Goal: Use online tool/utility: Utilize a website feature to perform a specific function

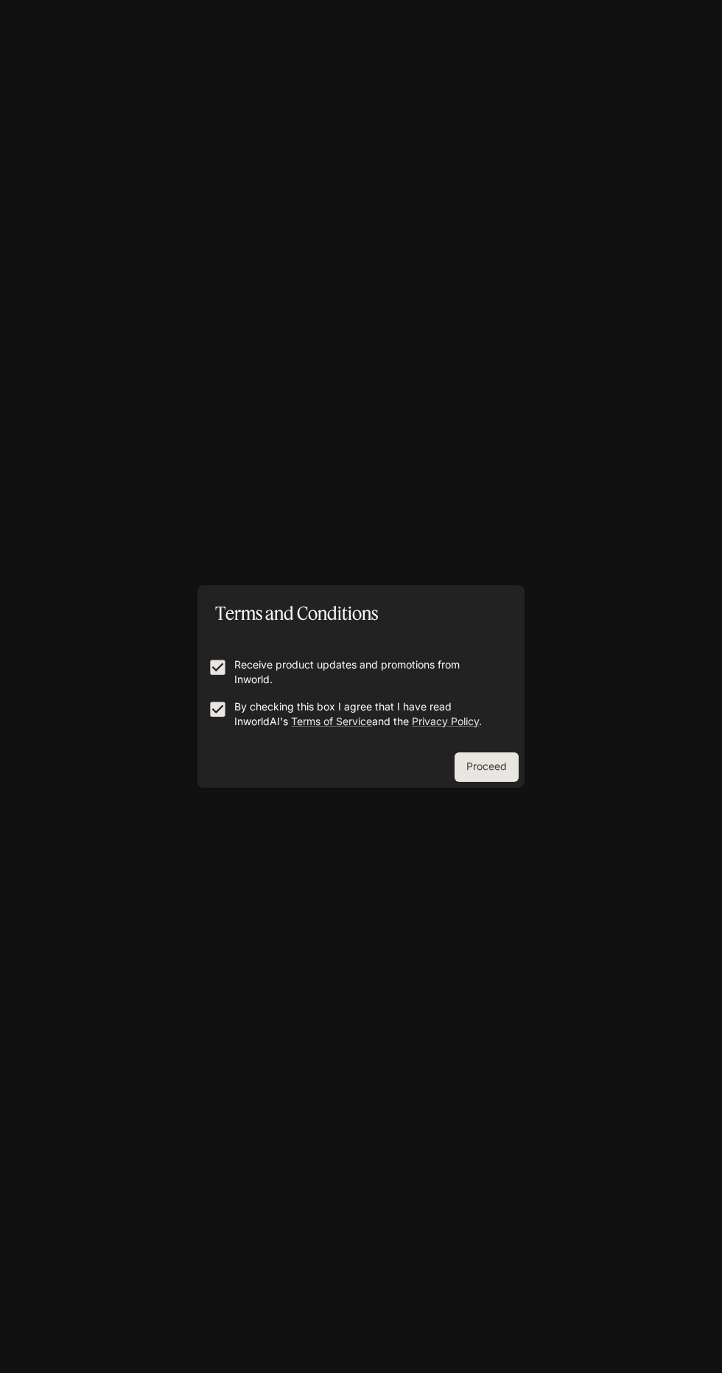
click at [507, 769] on button "Proceed" at bounding box center [486, 767] width 64 height 29
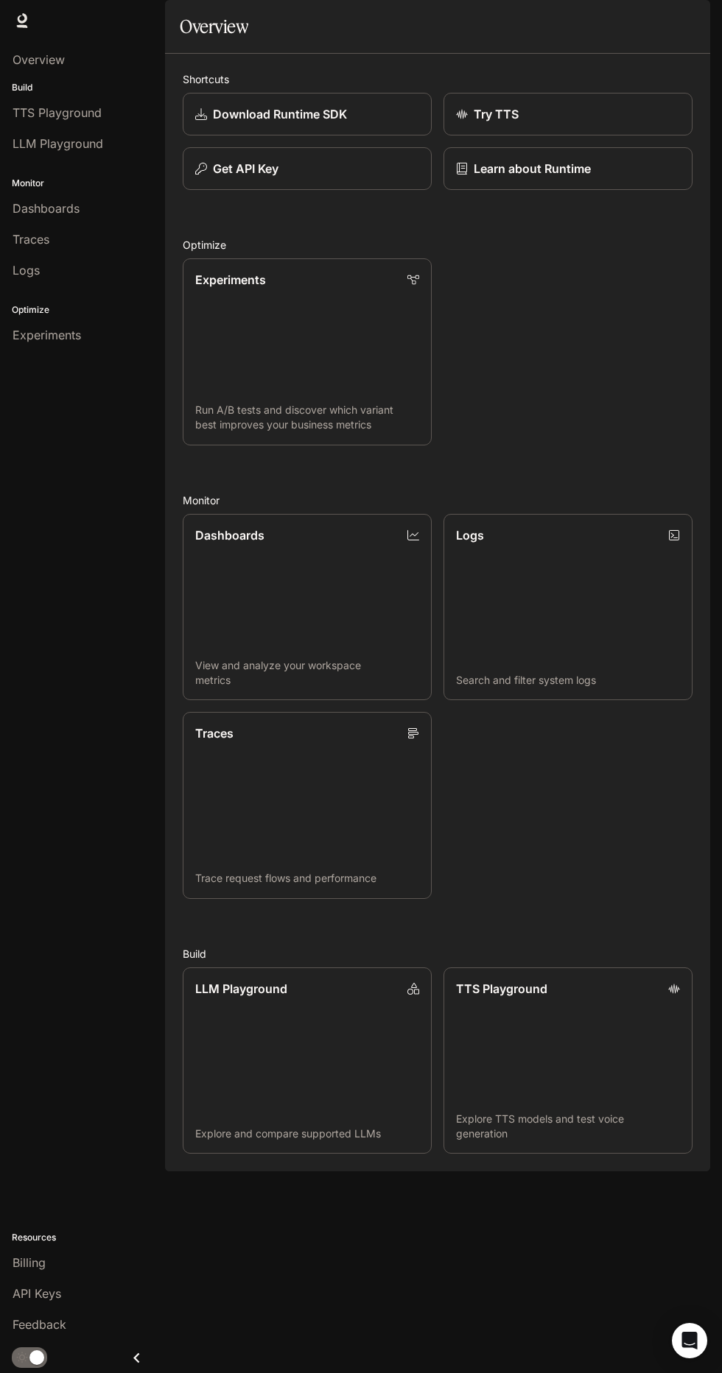
scroll to position [2, 0]
click at [86, 207] on div "Dashboards" at bounding box center [83, 209] width 140 height 18
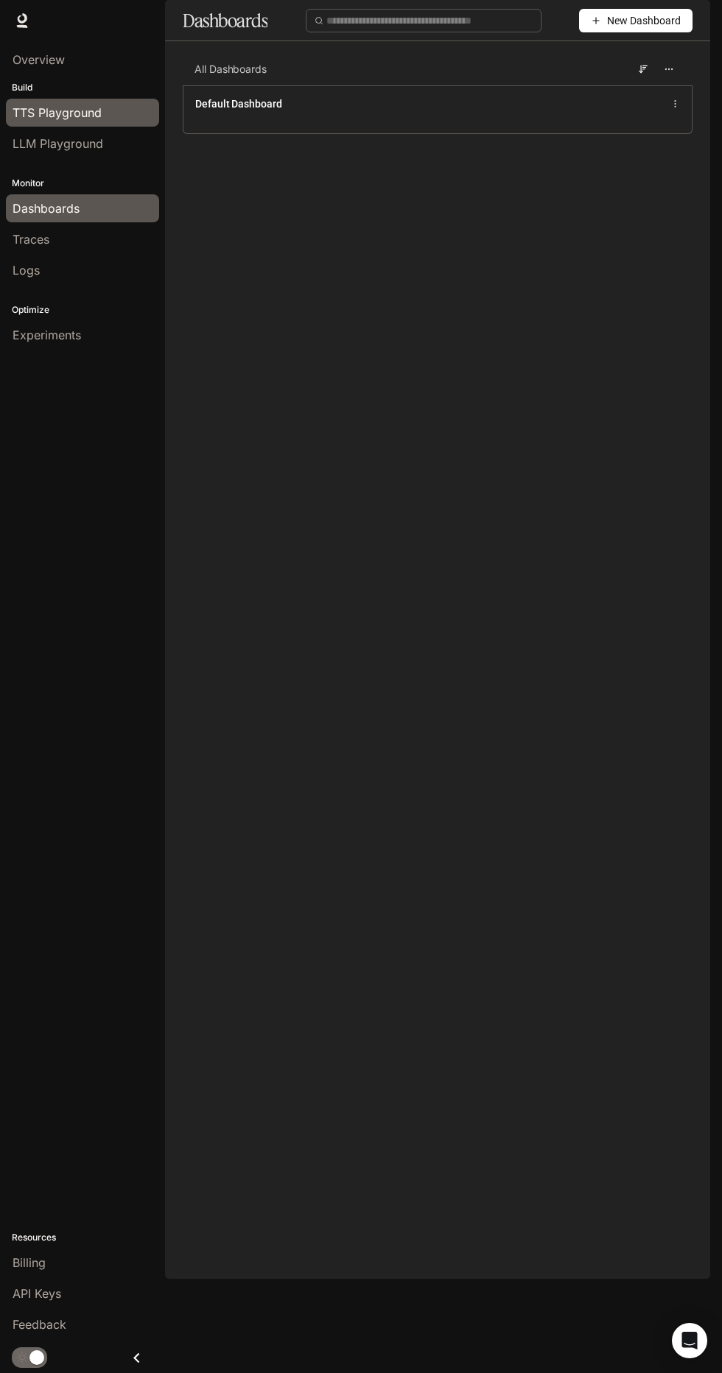
click at [104, 111] on div "TTS Playground" at bounding box center [83, 113] width 140 height 18
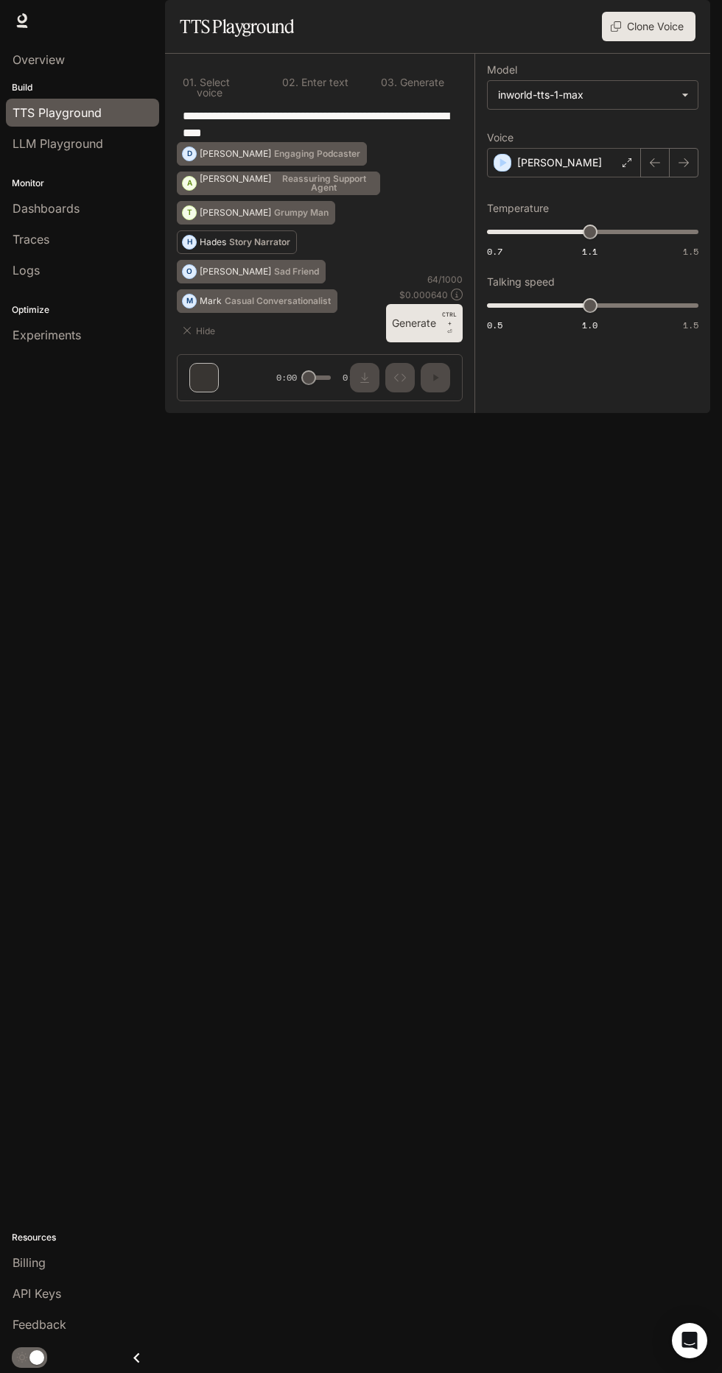
click at [205, 247] on p "Hades" at bounding box center [213, 242] width 27 height 9
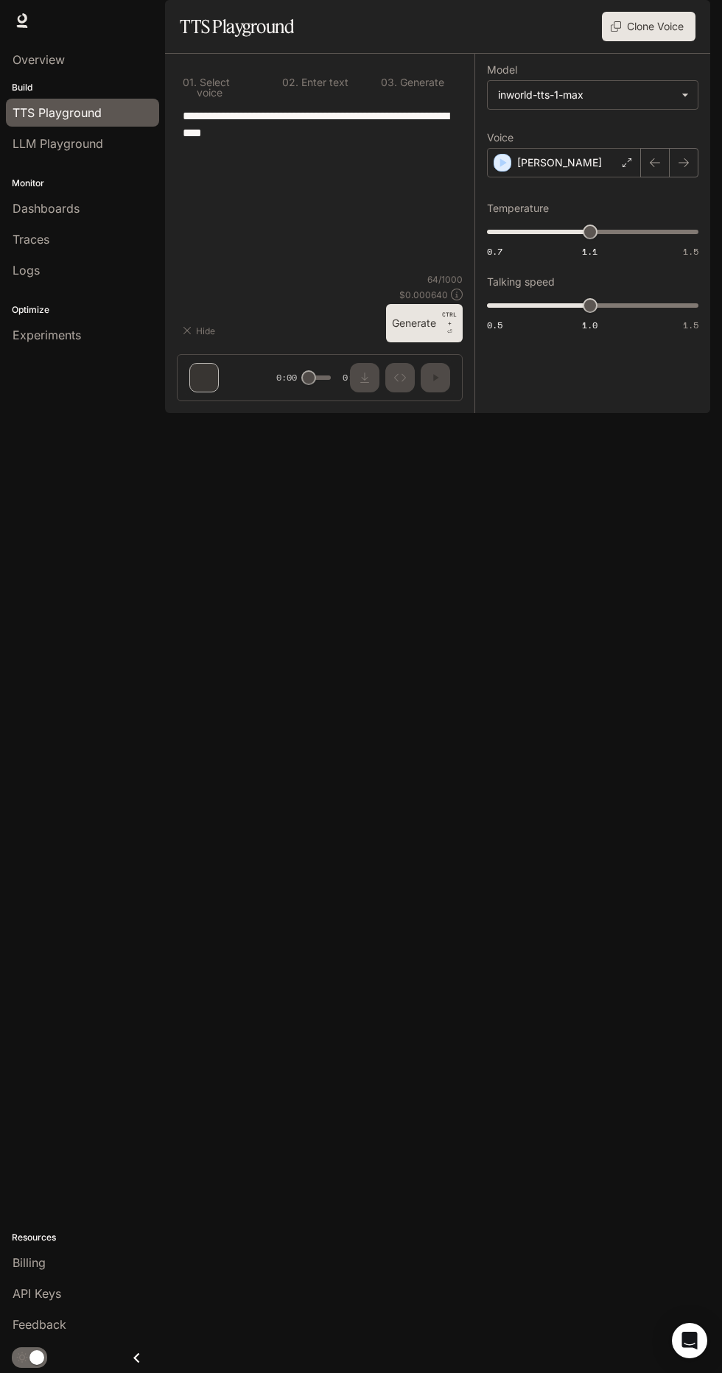
type textarea "**********"
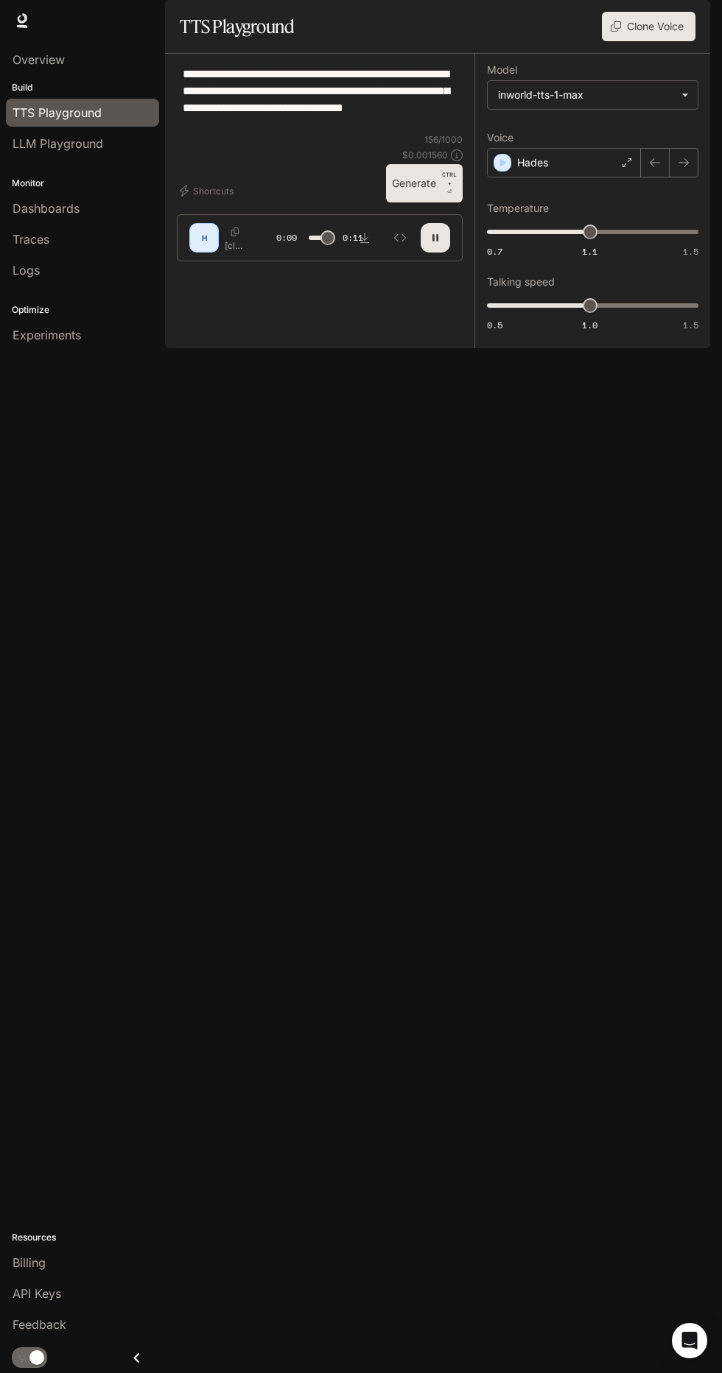
click at [440, 244] on icon "button" at bounding box center [435, 238] width 12 height 12
type input "***"
click at [102, 149] on span "LLM Playground" at bounding box center [58, 144] width 91 height 18
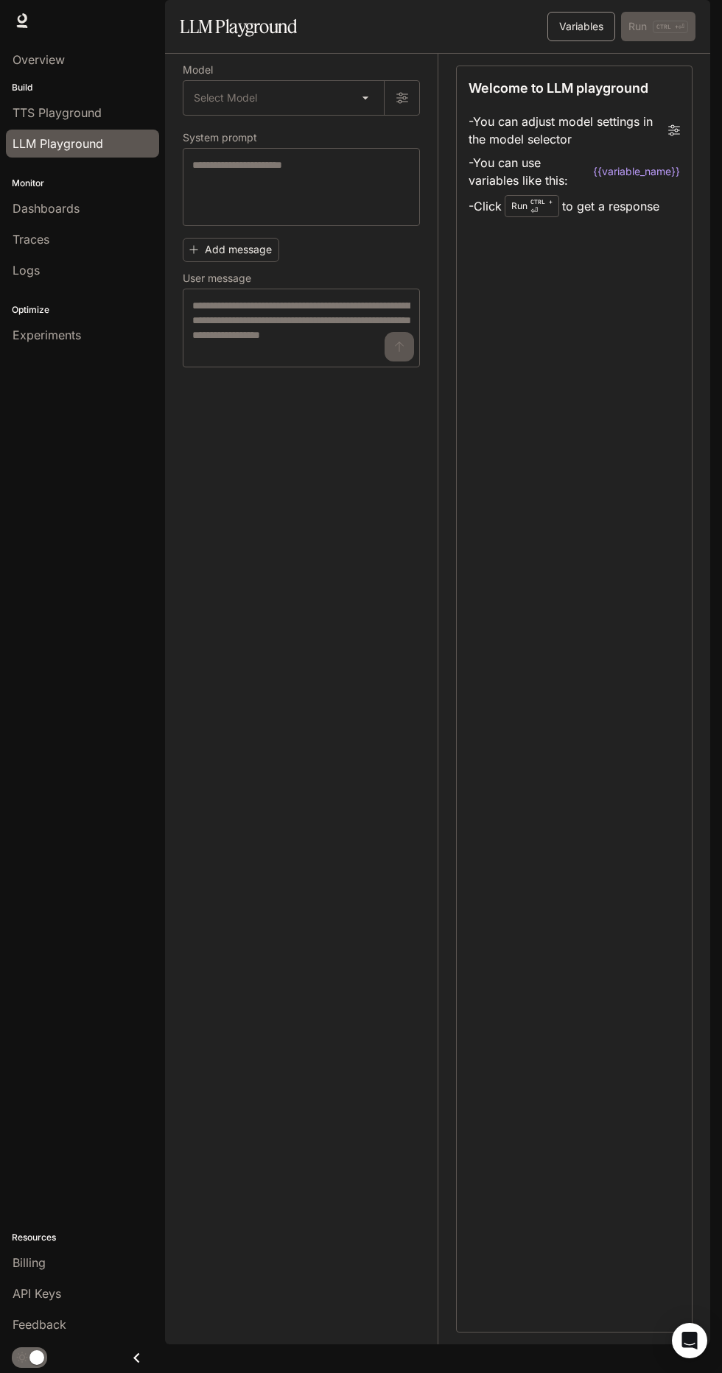
click at [583, 41] on button "Variables" at bounding box center [581, 26] width 68 height 29
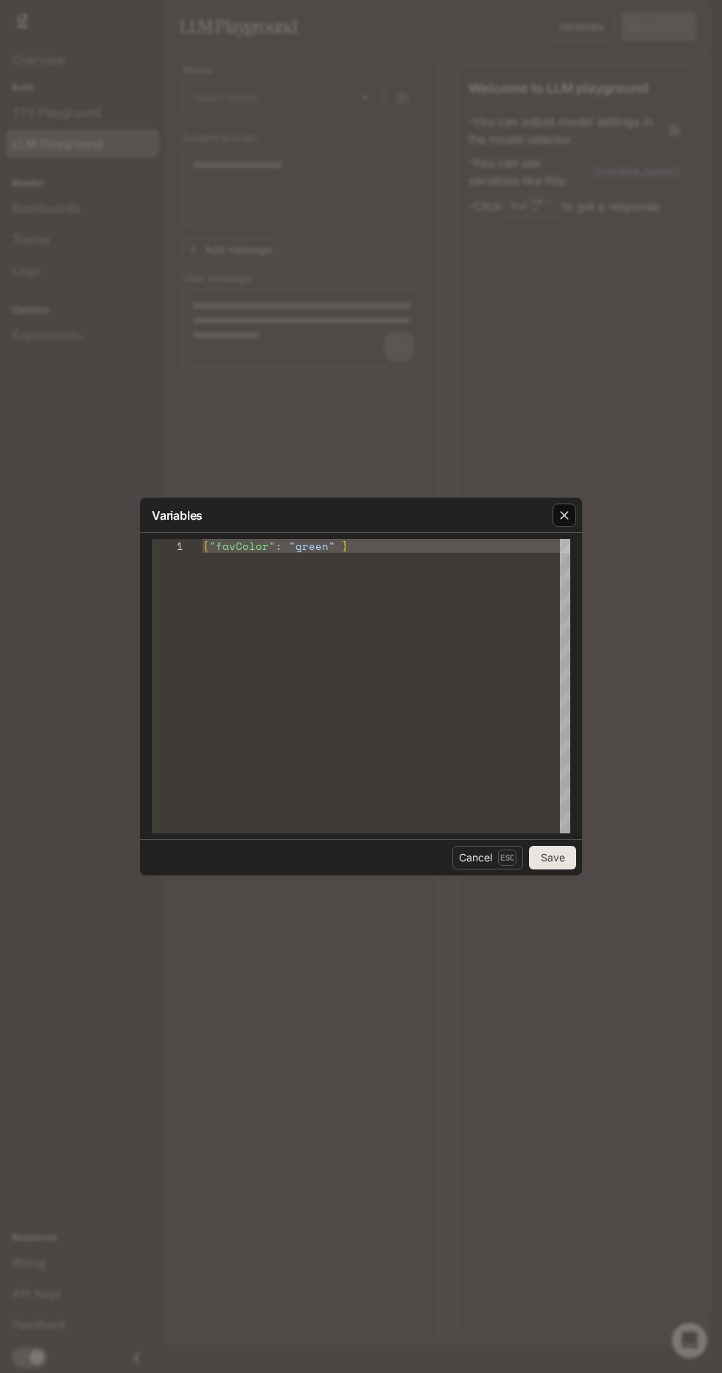
click at [563, 515] on icon "button" at bounding box center [564, 515] width 9 height 9
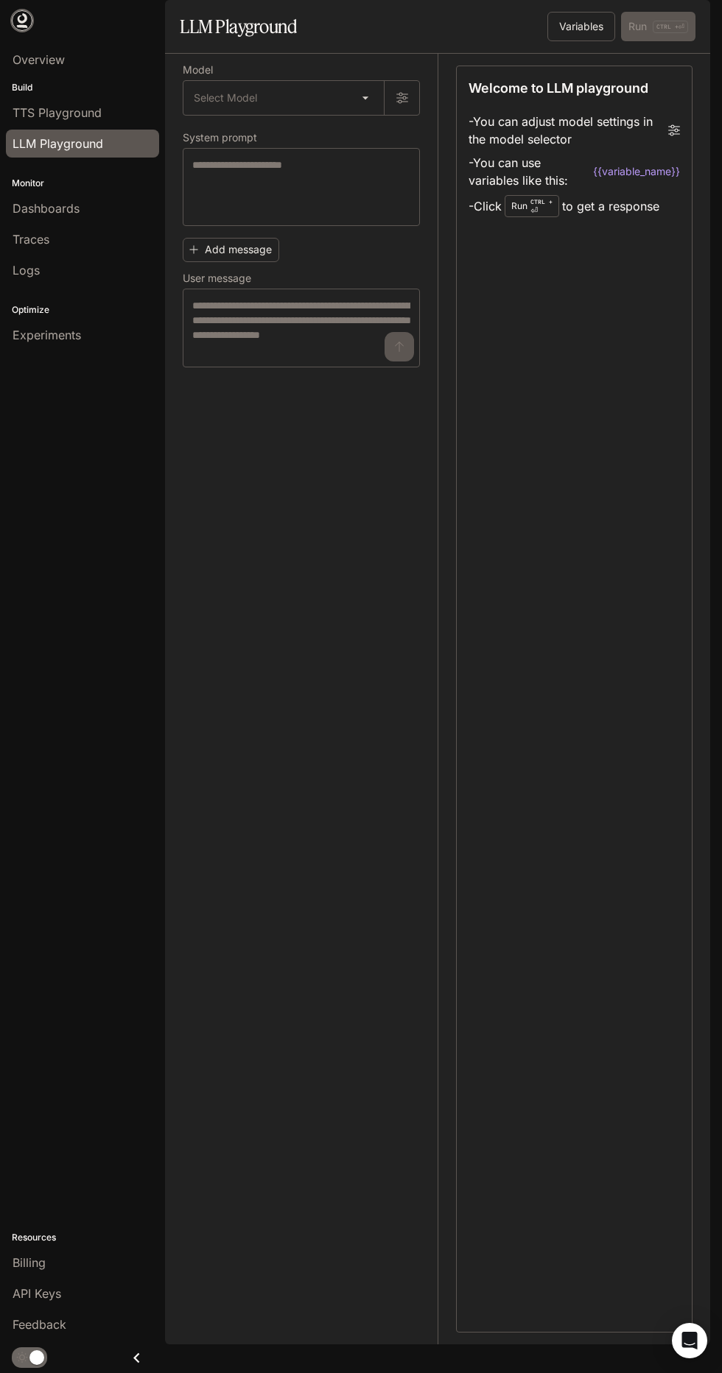
click at [21, 26] on icon at bounding box center [22, 26] width 11 height 3
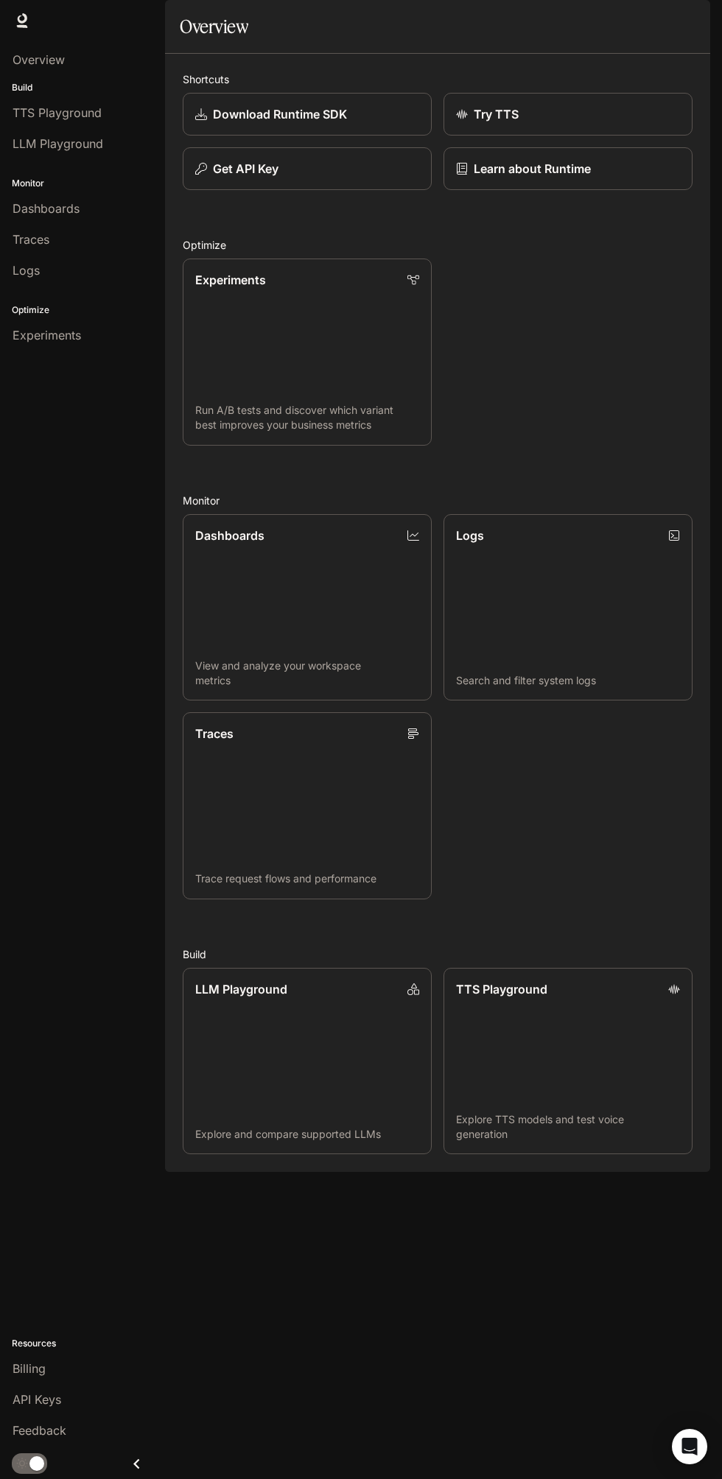
click at [553, 28] on span "Runtime" at bounding box center [550, 21] width 42 height 18
click at [543, 41] on div "Overview" at bounding box center [437, 26] width 515 height 29
click at [554, 30] on link "Runtime Runtime" at bounding box center [551, 20] width 54 height 29
click at [109, 117] on div "TTS Playground" at bounding box center [83, 113] width 140 height 18
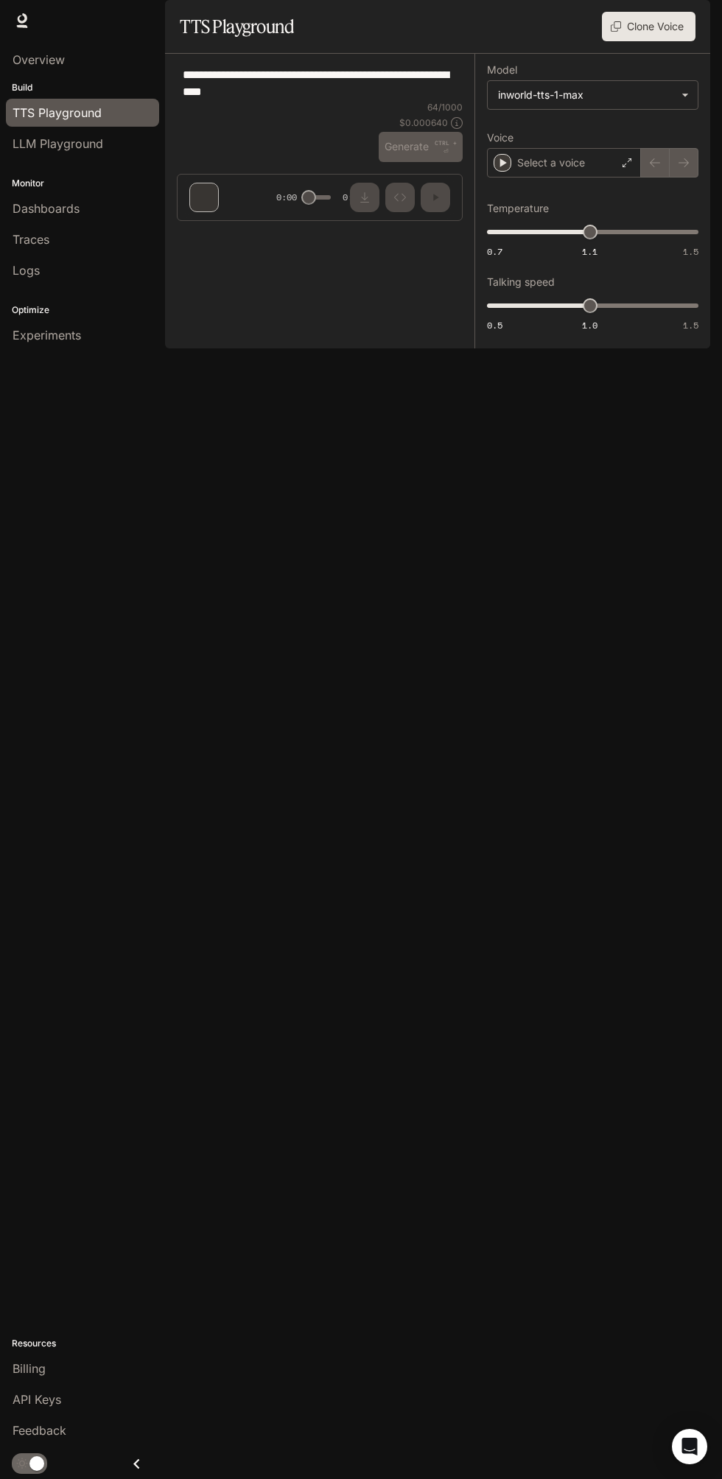
type textarea "**********"
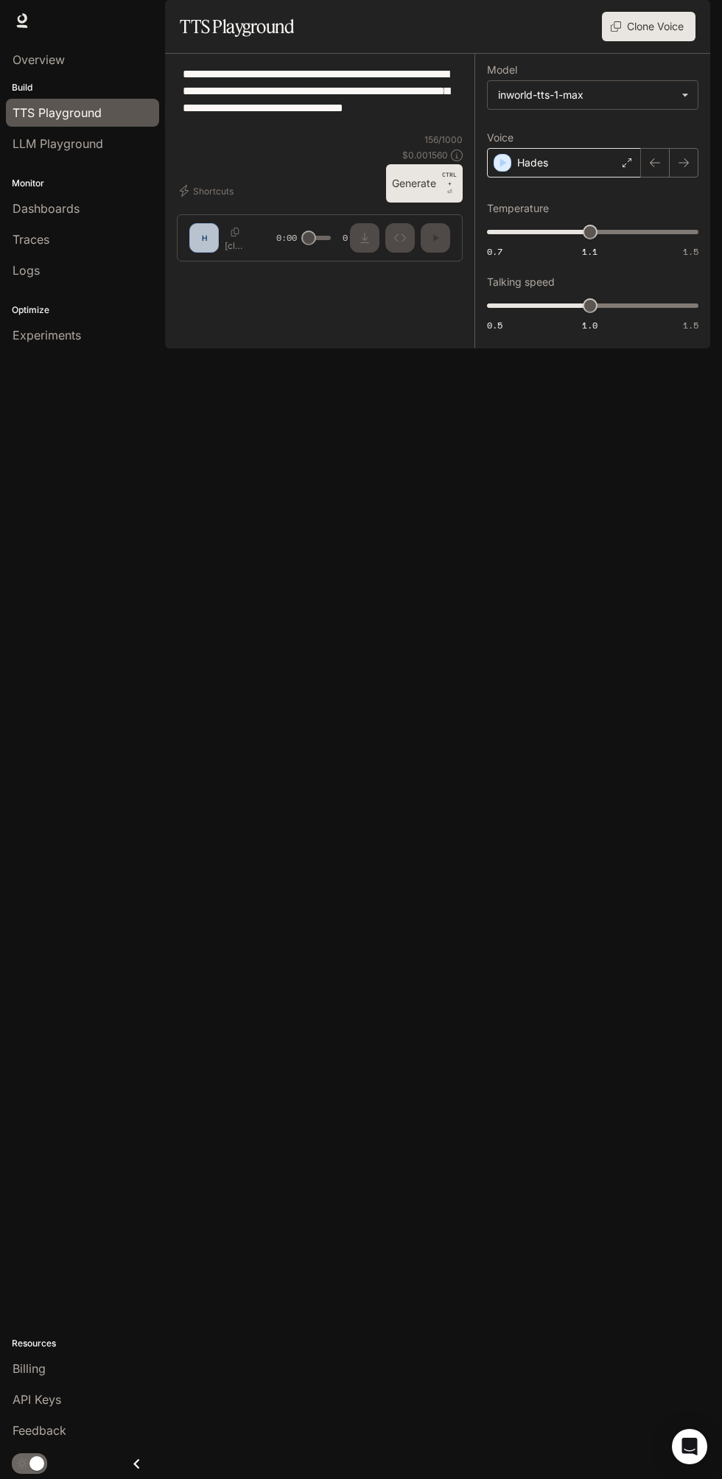
click at [567, 177] on div "Hades" at bounding box center [564, 162] width 154 height 29
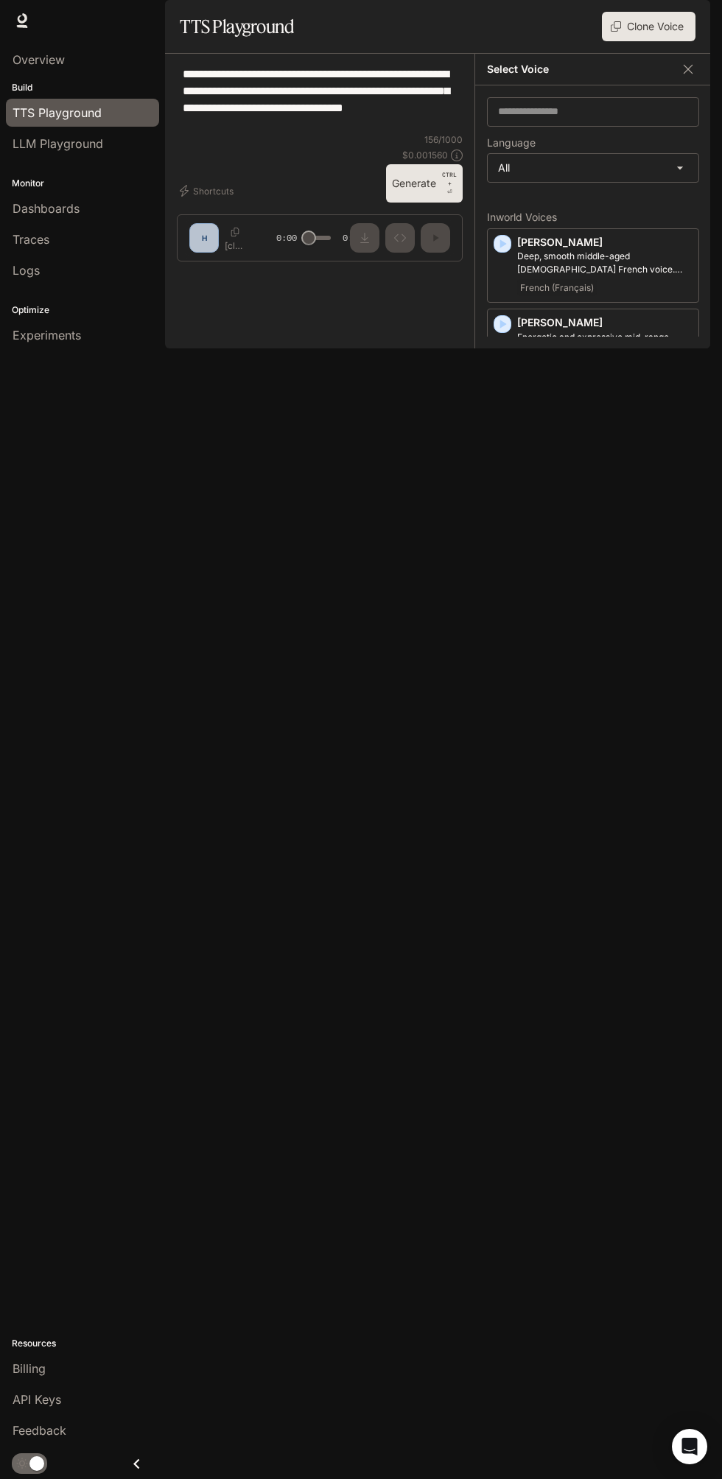
click at [661, 680] on p "Gentle and elegant female voice" at bounding box center [604, 667] width 175 height 27
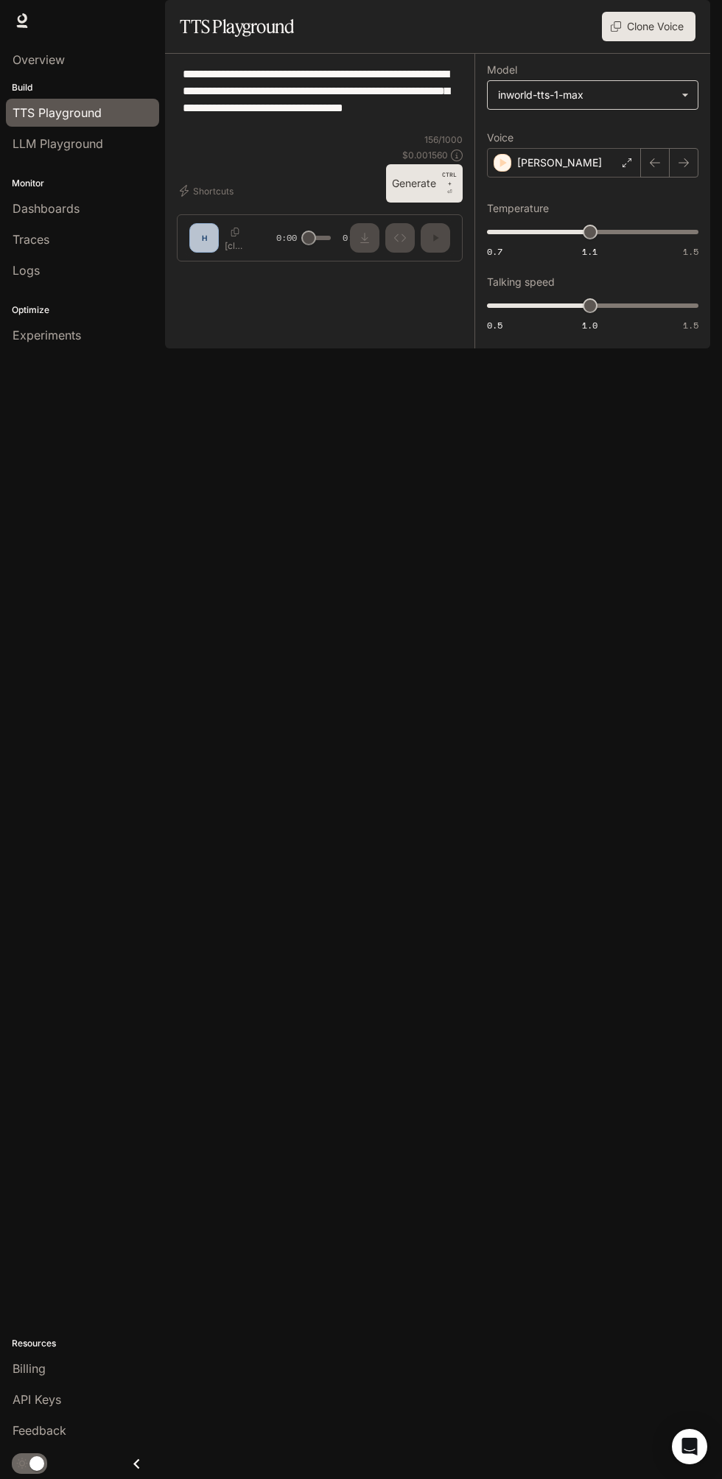
click at [644, 135] on body "**********" at bounding box center [361, 739] width 722 height 1479
click at [364, 470] on div at bounding box center [361, 739] width 722 height 1479
click at [104, 150] on div "LLM Playground" at bounding box center [83, 144] width 140 height 18
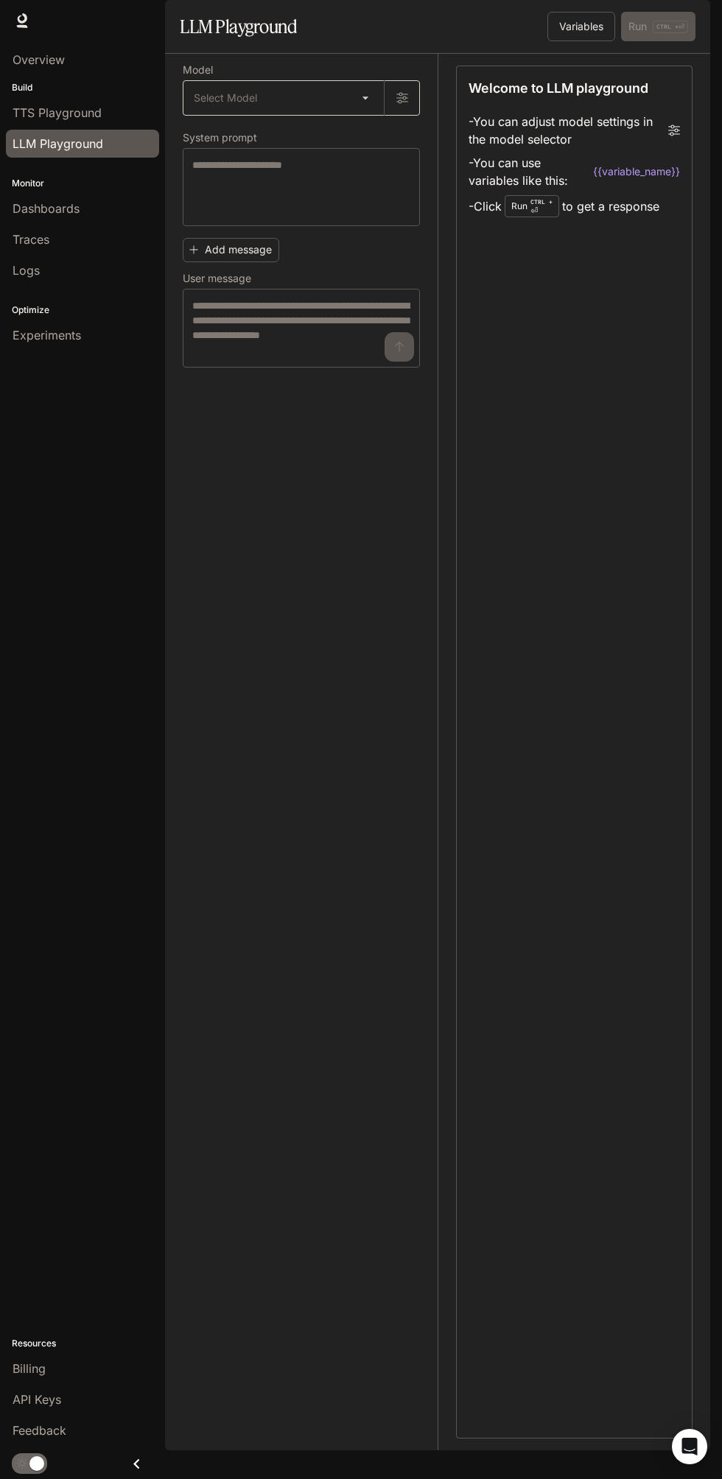
click at [360, 129] on body "Skip to main content Runtime Runtime Documentation Documentation Portal Overvie…" at bounding box center [361, 739] width 722 height 1479
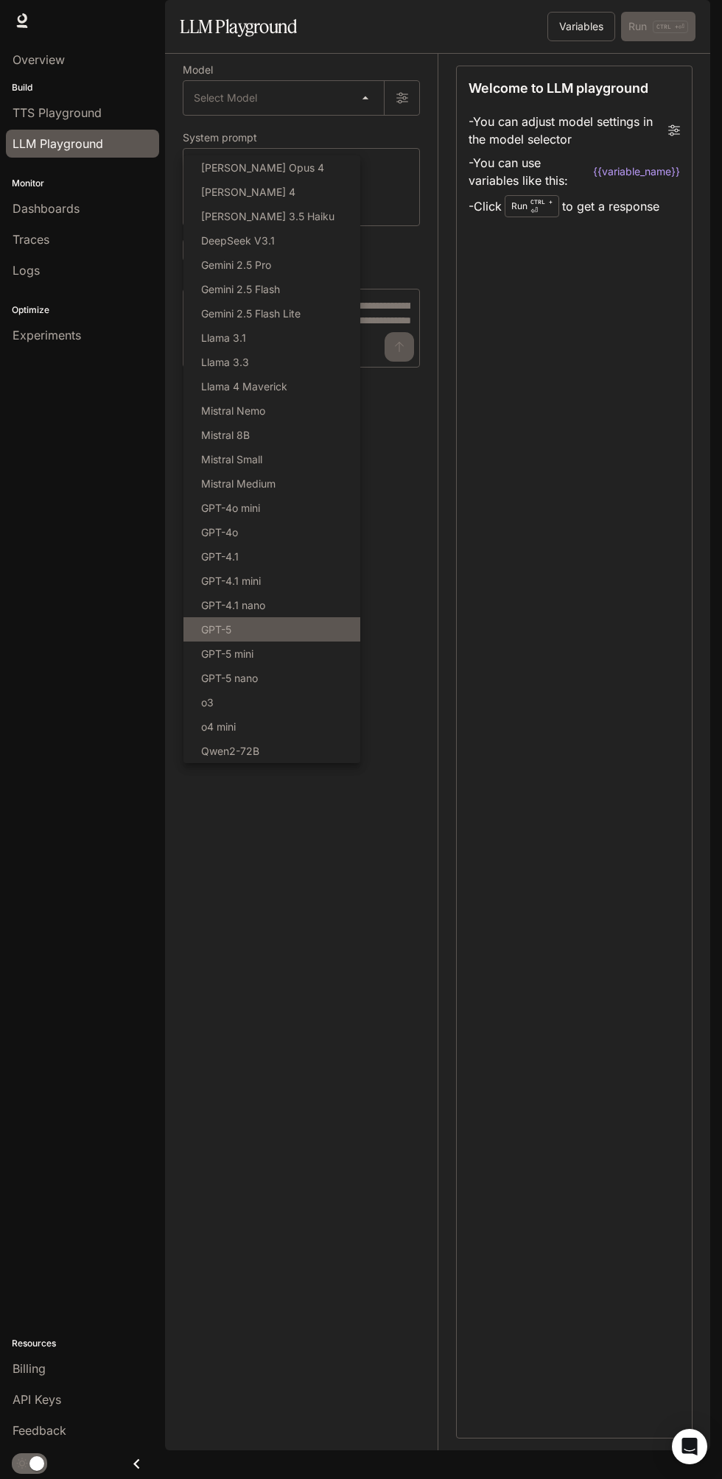
click at [248, 631] on li "GPT-5" at bounding box center [271, 629] width 177 height 24
type input "*****"
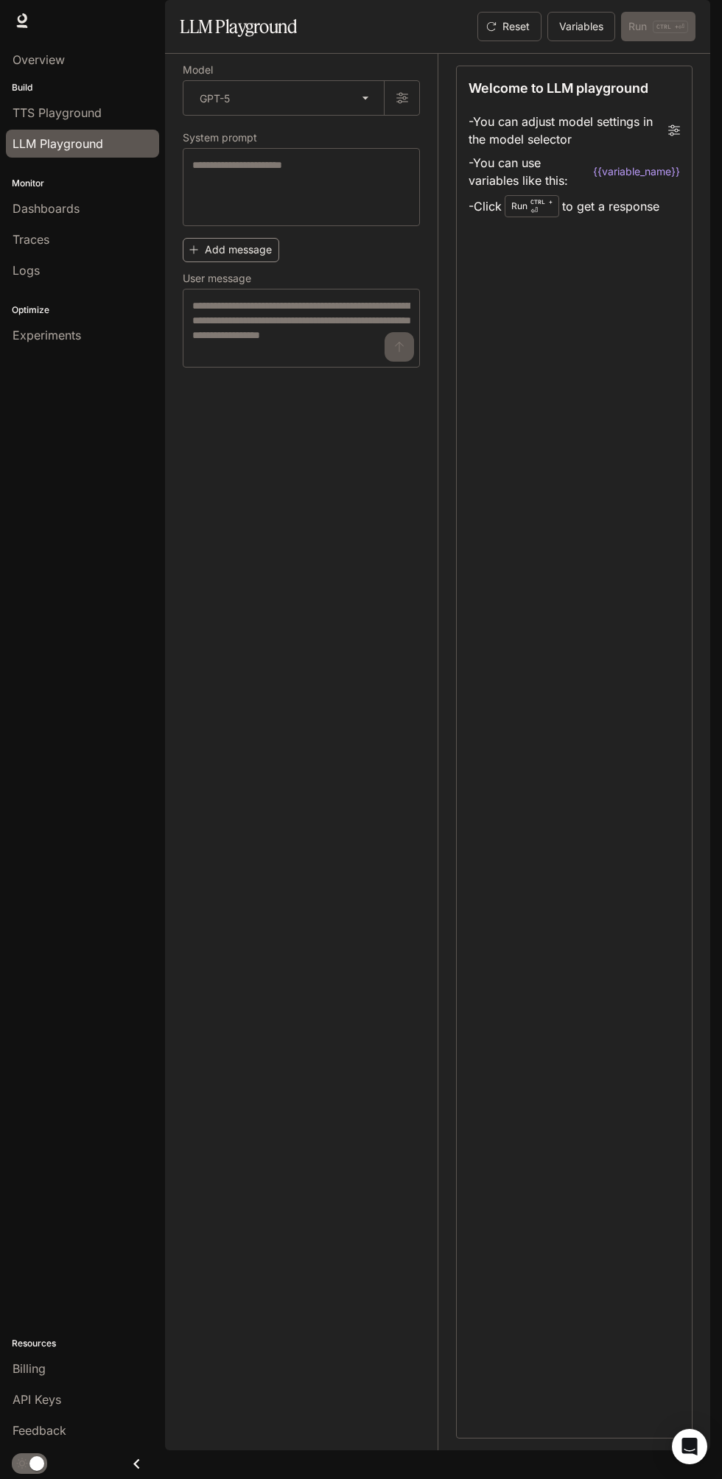
click at [251, 262] on button "Add message" at bounding box center [231, 250] width 96 height 24
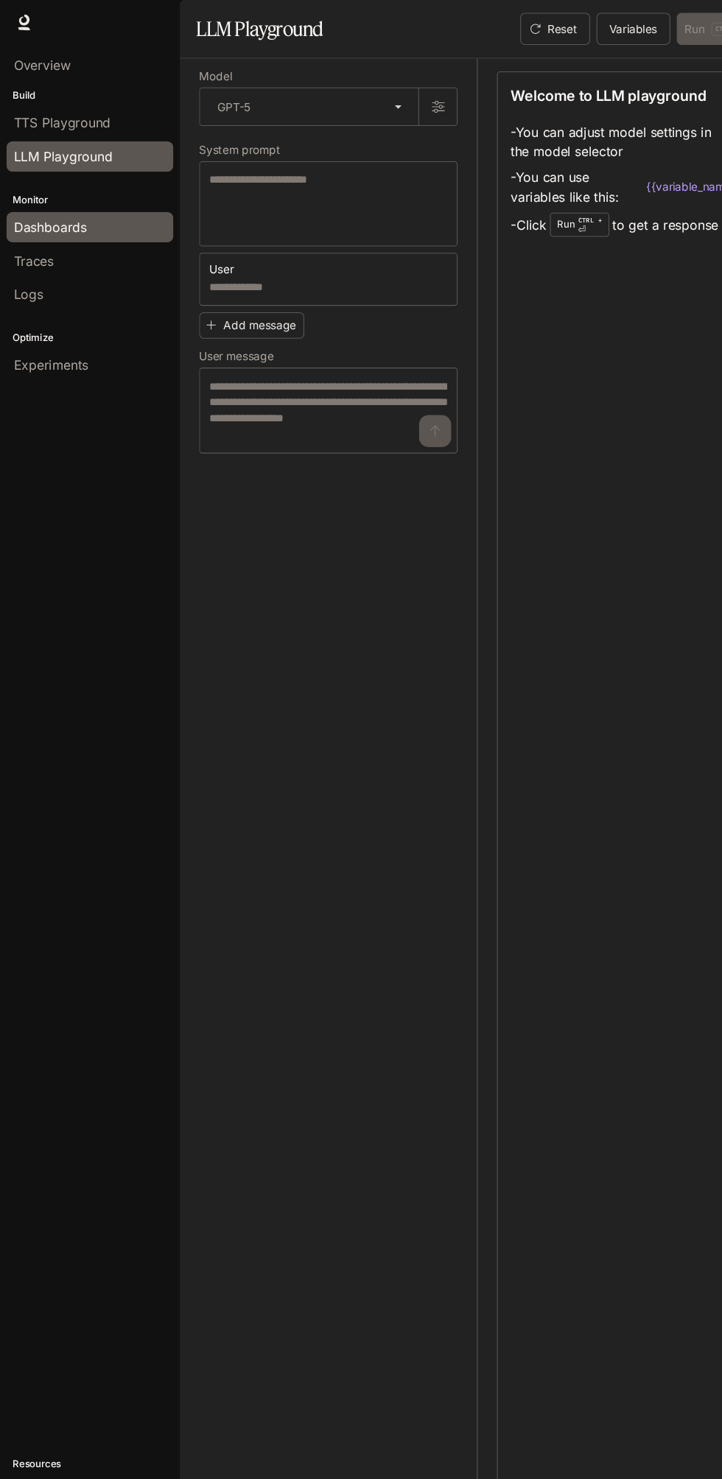
click at [77, 215] on span "Dashboards" at bounding box center [46, 209] width 67 height 18
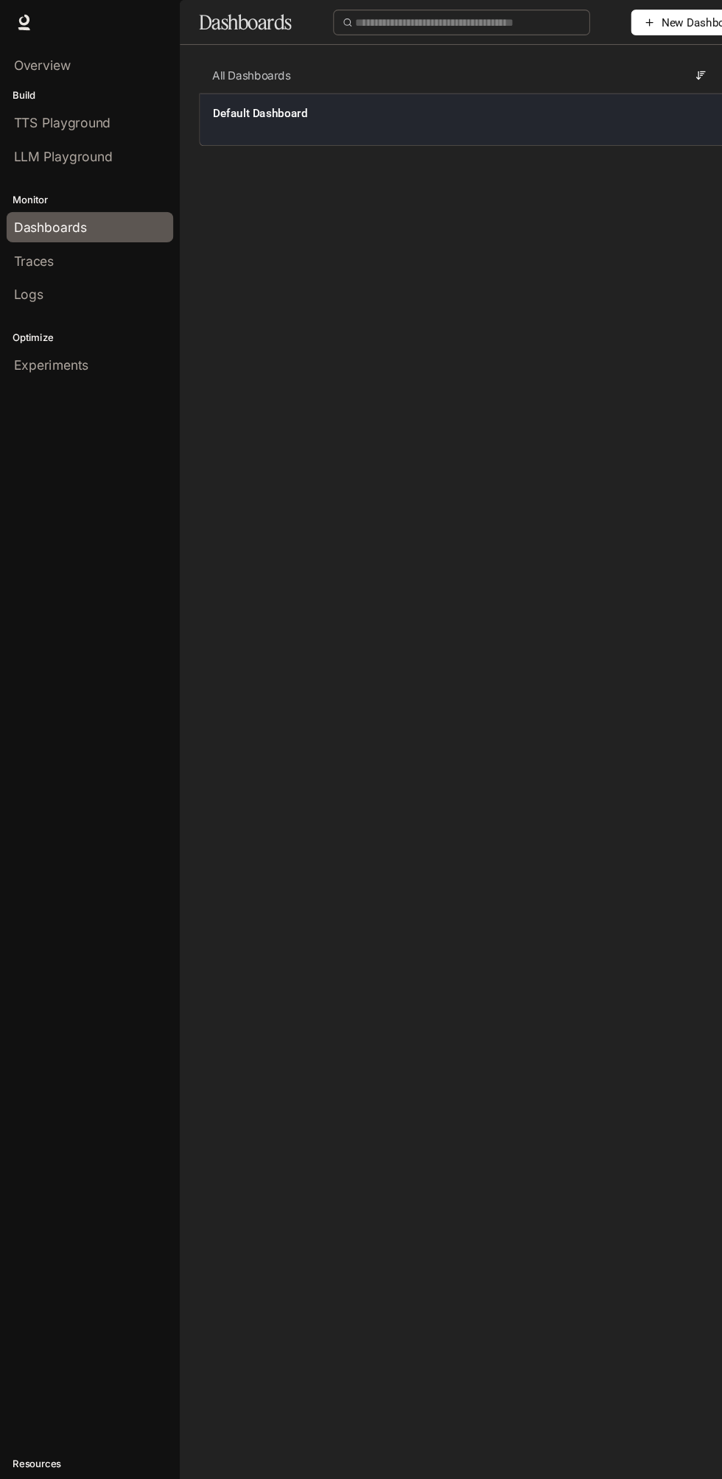
click at [533, 133] on div "Default Dashboard" at bounding box center [437, 109] width 508 height 48
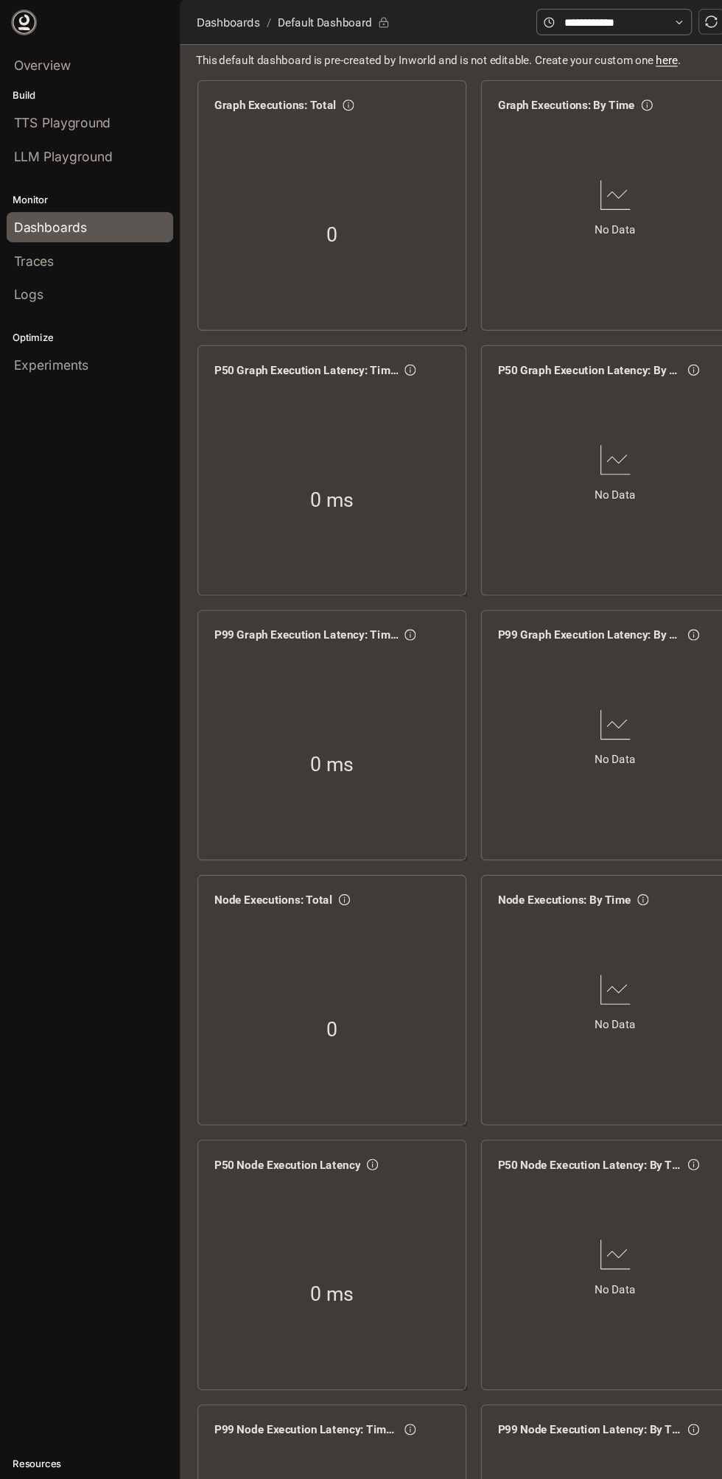
click at [21, 26] on icon at bounding box center [22, 26] width 11 height 3
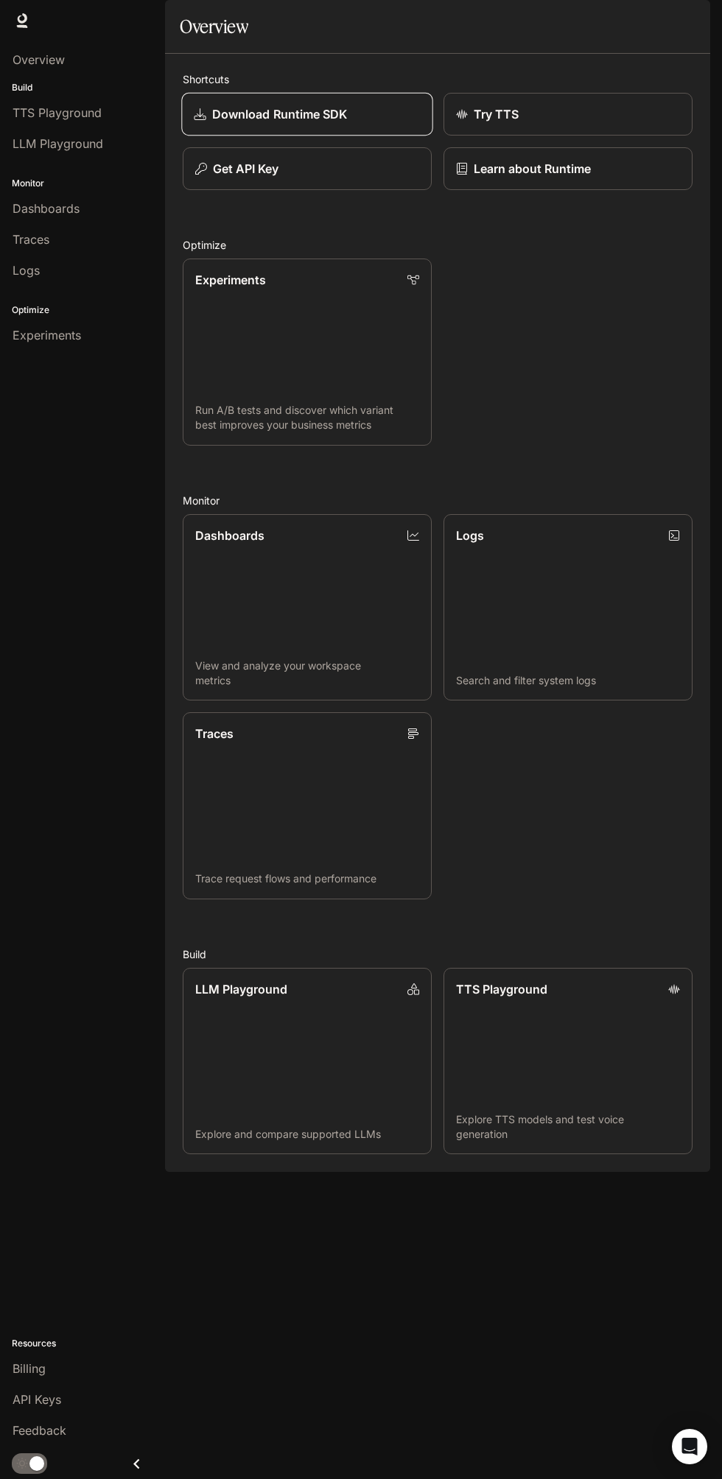
click at [331, 123] on p "Download Runtime SDK" at bounding box center [279, 114] width 135 height 18
click at [337, 1133] on link "LLM Playground Explore and compare supported LLMs" at bounding box center [306, 1060] width 251 height 189
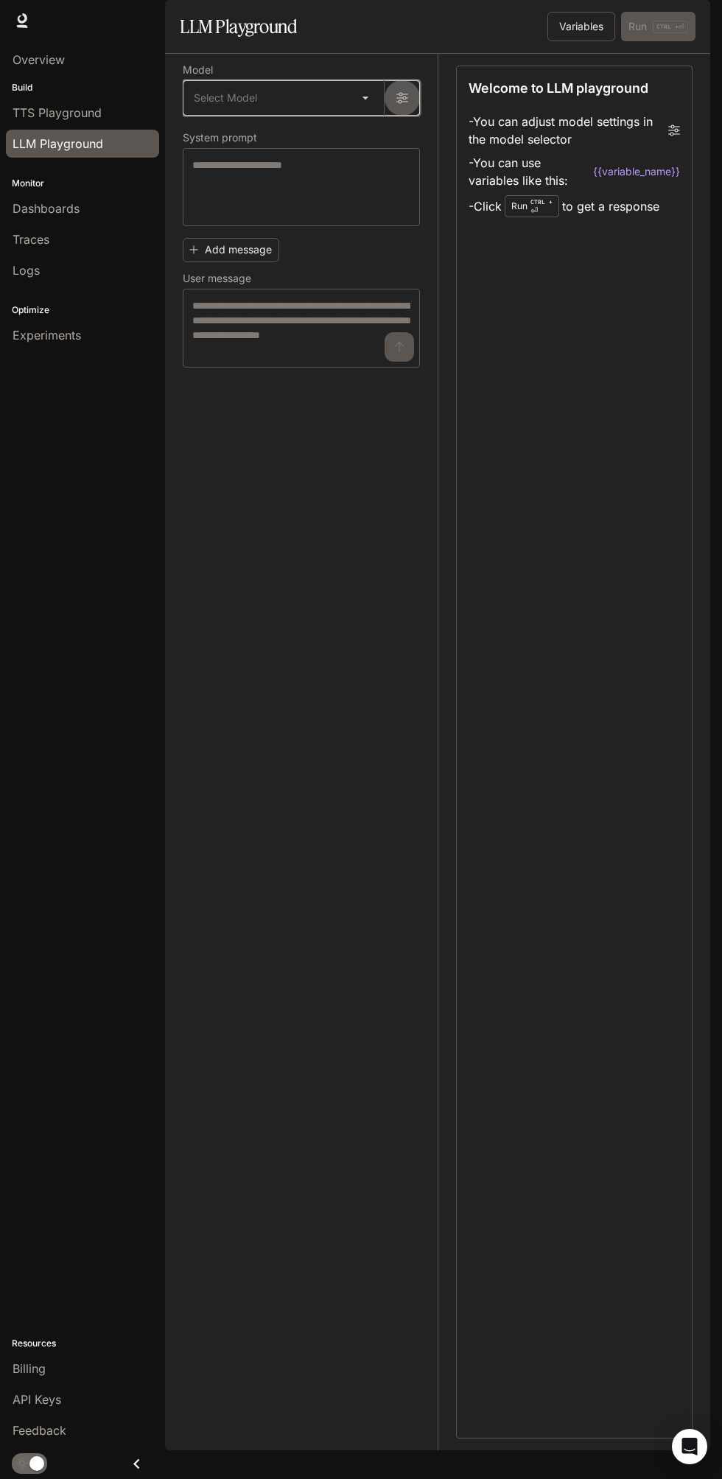
click at [402, 104] on icon "button" at bounding box center [402, 98] width 12 height 11
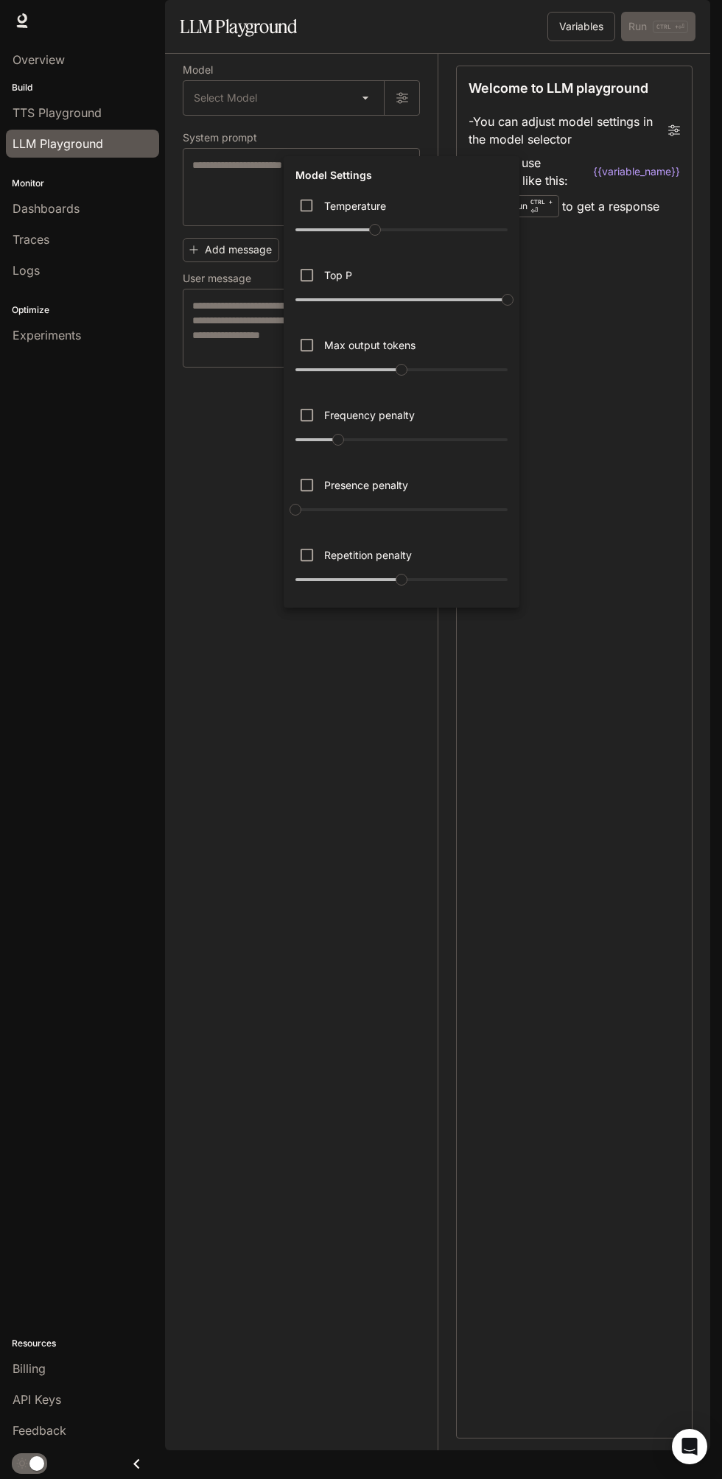
click at [428, 1096] on div at bounding box center [361, 739] width 722 height 1479
